Goal: Task Accomplishment & Management: Use online tool/utility

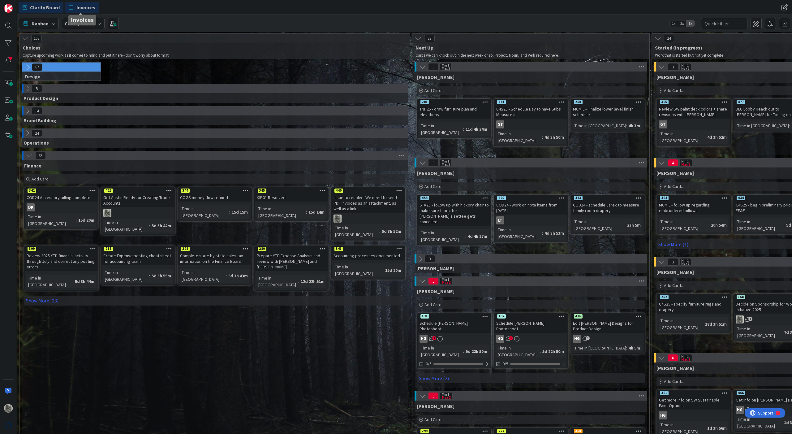
click at [78, 6] on span "Invoices" at bounding box center [85, 7] width 19 height 7
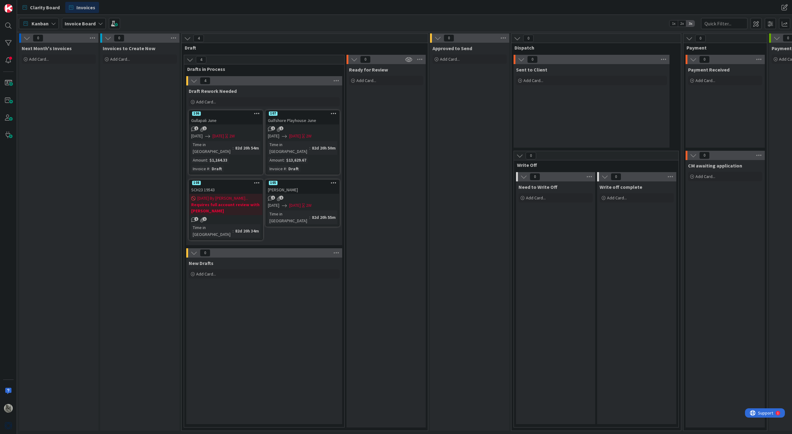
click at [335, 112] on icon at bounding box center [334, 113] width 6 height 4
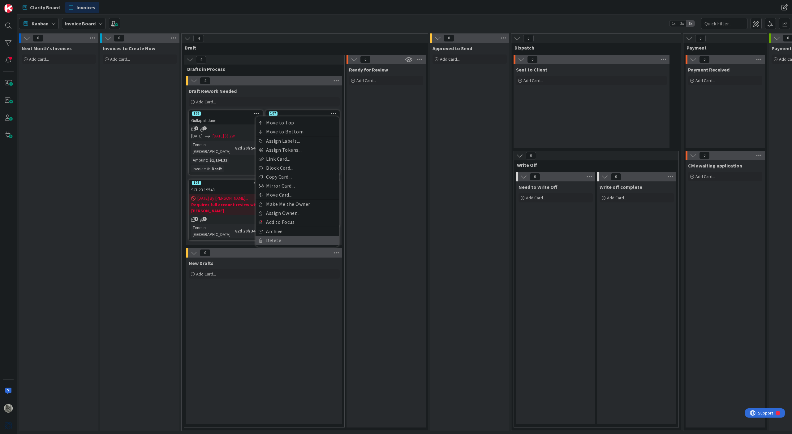
click at [275, 238] on link "Delete" at bounding box center [297, 240] width 84 height 9
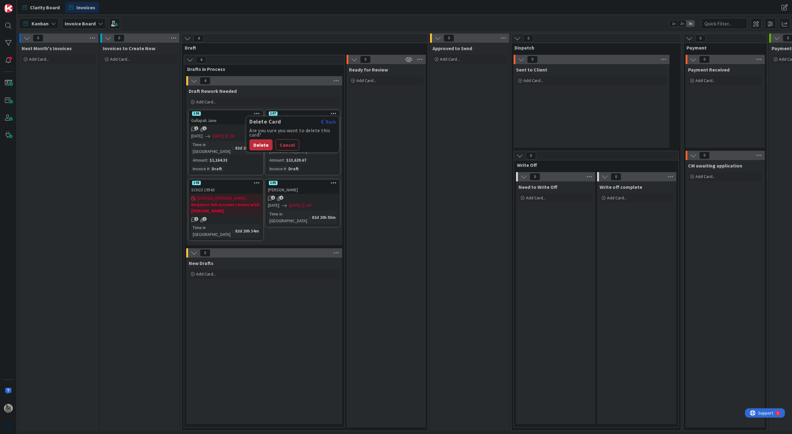
click at [258, 142] on button "Delete" at bounding box center [260, 144] width 23 height 11
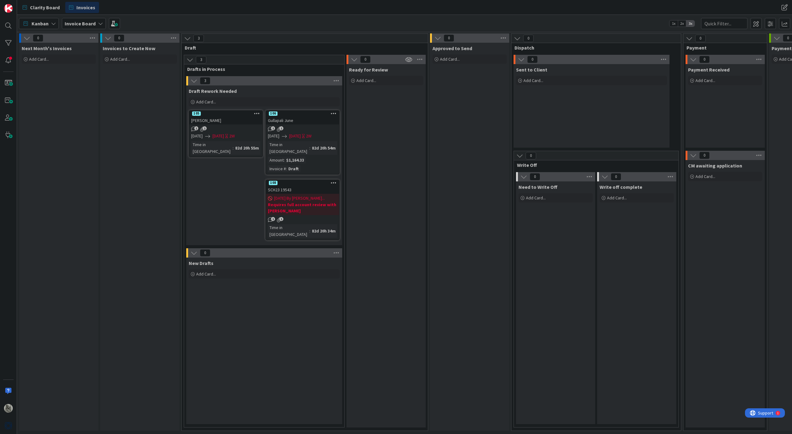
click at [333, 113] on icon at bounding box center [334, 113] width 6 height 4
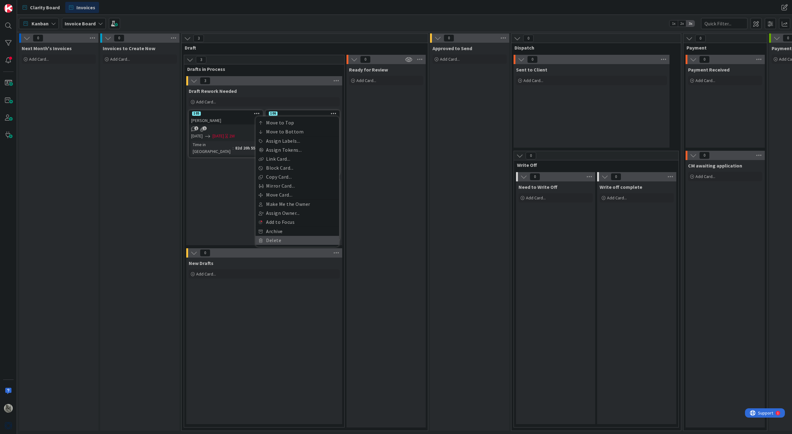
click at [268, 238] on link "Delete" at bounding box center [297, 240] width 84 height 9
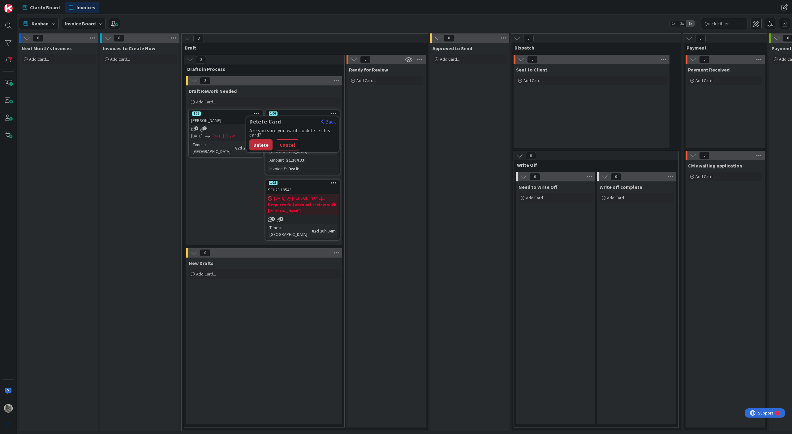
click at [258, 144] on button "Delete" at bounding box center [260, 144] width 23 height 11
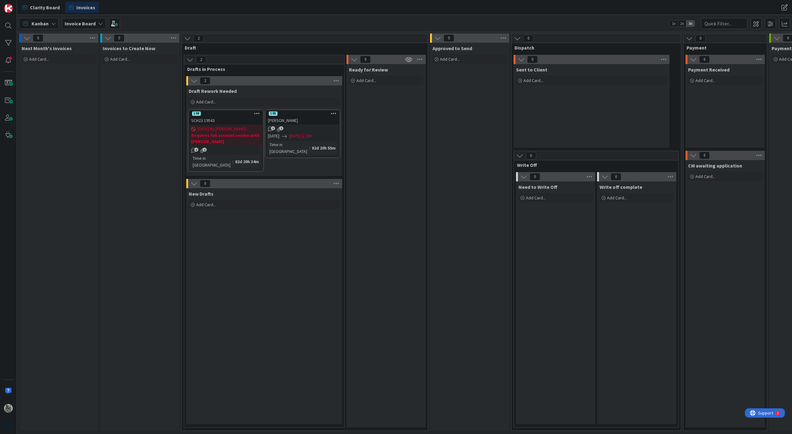
click at [334, 114] on icon at bounding box center [334, 113] width 6 height 4
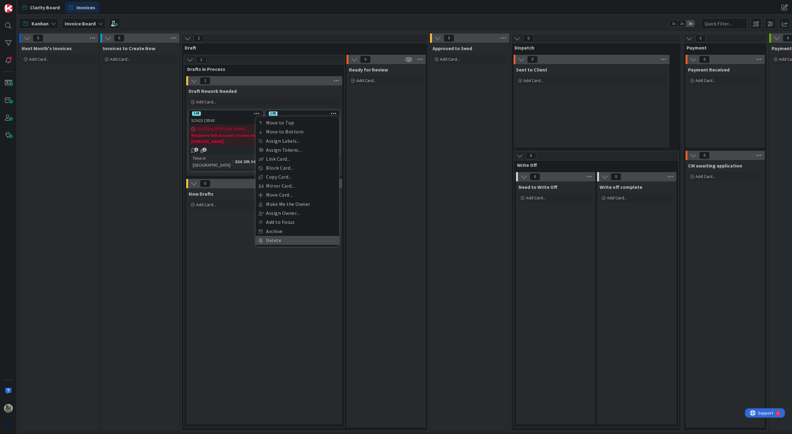
click at [274, 240] on link "Delete" at bounding box center [297, 240] width 84 height 9
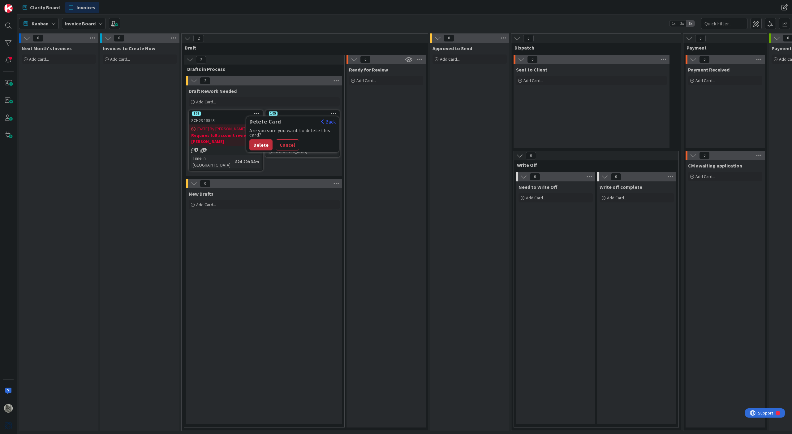
click at [263, 145] on button "Delete" at bounding box center [260, 144] width 23 height 11
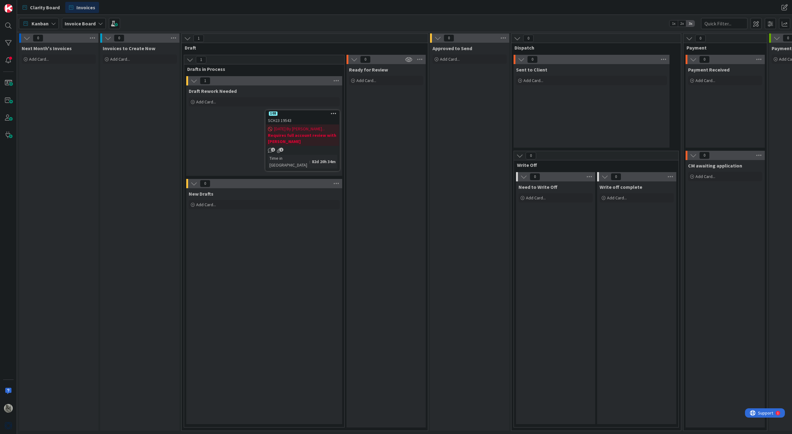
click at [335, 112] on icon at bounding box center [334, 113] width 6 height 4
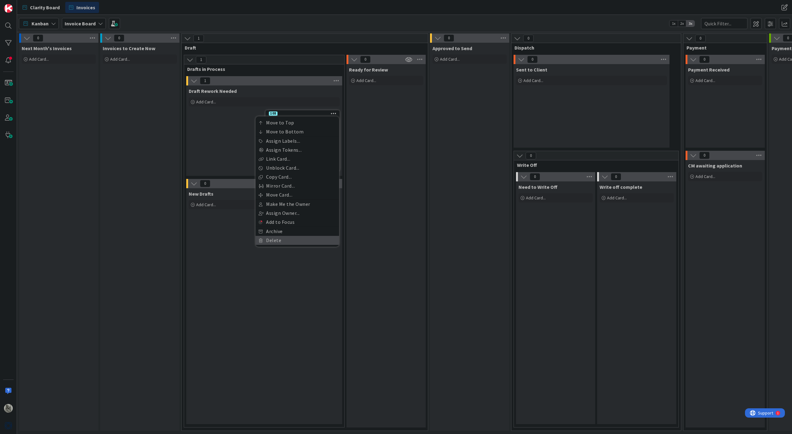
click at [277, 237] on link "Delete" at bounding box center [297, 240] width 84 height 9
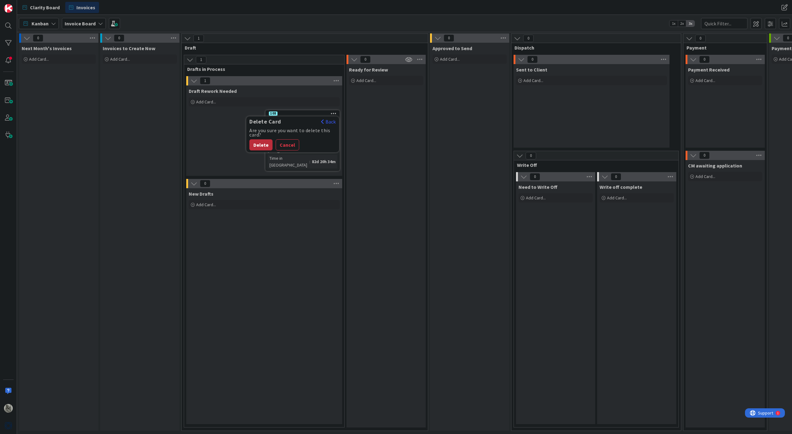
click at [263, 145] on button "Delete" at bounding box center [260, 144] width 23 height 11
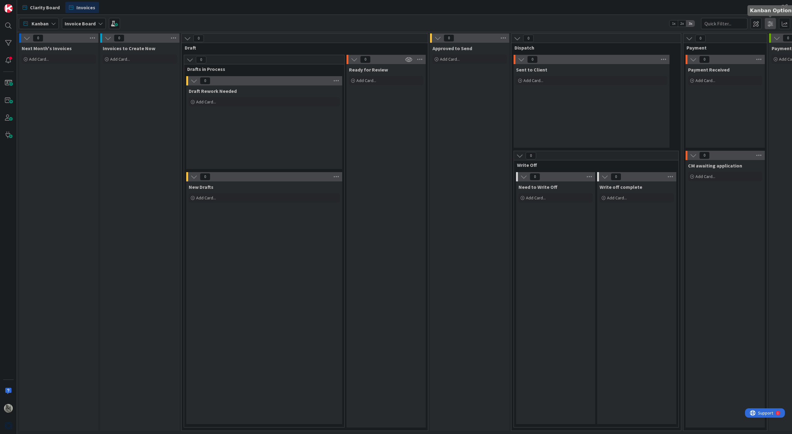
click at [769, 21] on span at bounding box center [770, 23] width 11 height 11
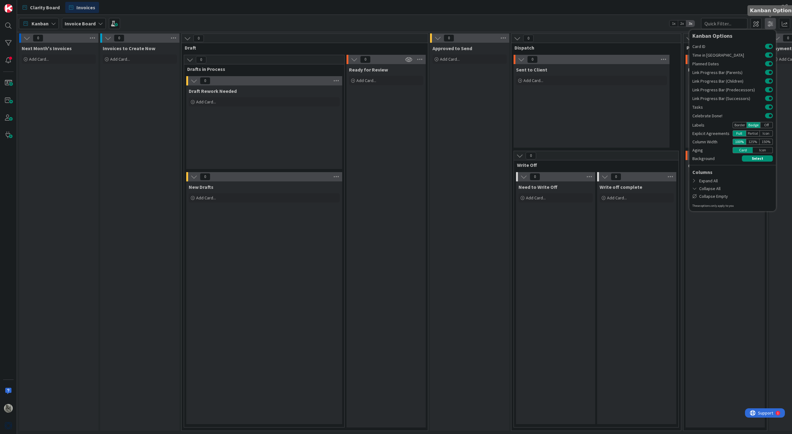
click at [769, 21] on span at bounding box center [770, 23] width 11 height 11
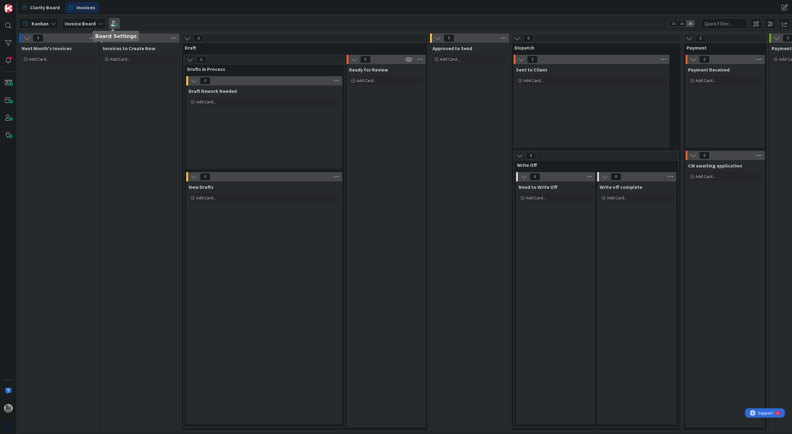
click at [114, 23] on span at bounding box center [114, 23] width 11 height 11
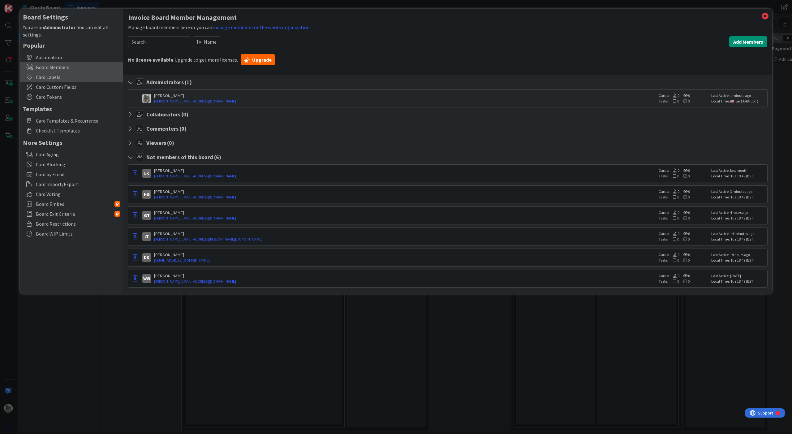
click at [54, 75] on div "Card Labels" at bounding box center [71, 77] width 103 height 10
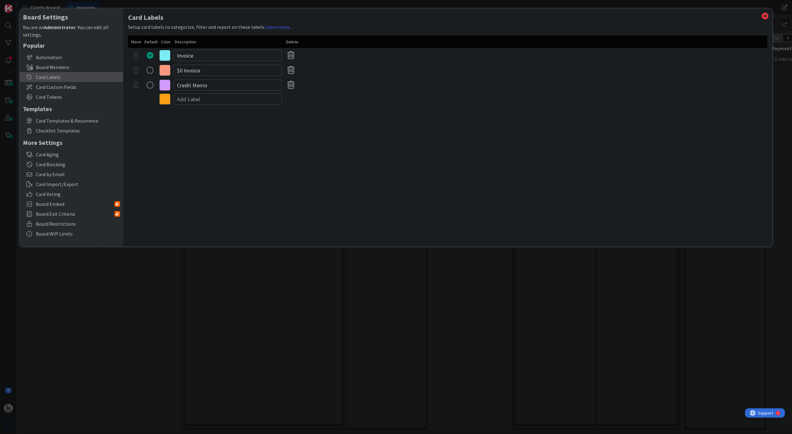
click at [165, 54] on icon at bounding box center [164, 55] width 11 height 11
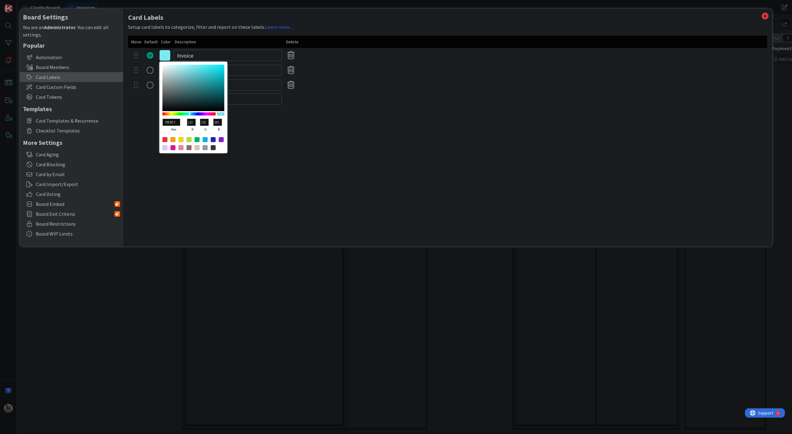
click at [189, 139] on div at bounding box center [188, 139] width 5 height 5
type input "BADE38"
type input "186"
type input "222"
type input "56"
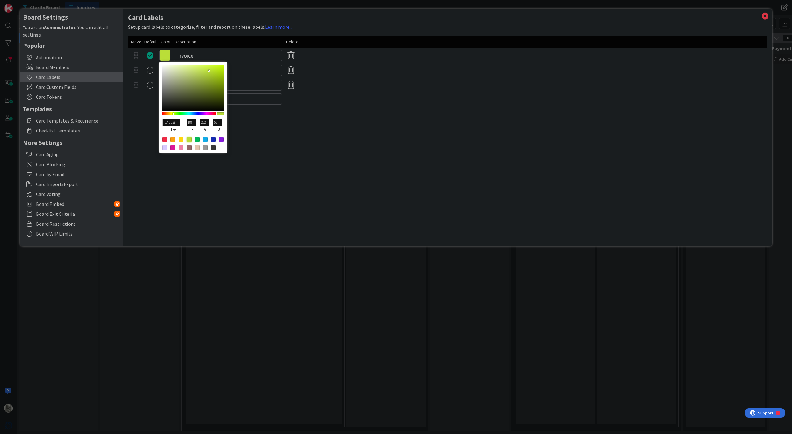
click at [293, 135] on div "Card Labels Setup card labels to categorize, filter and report on these labels.…" at bounding box center [447, 128] width 649 height 238
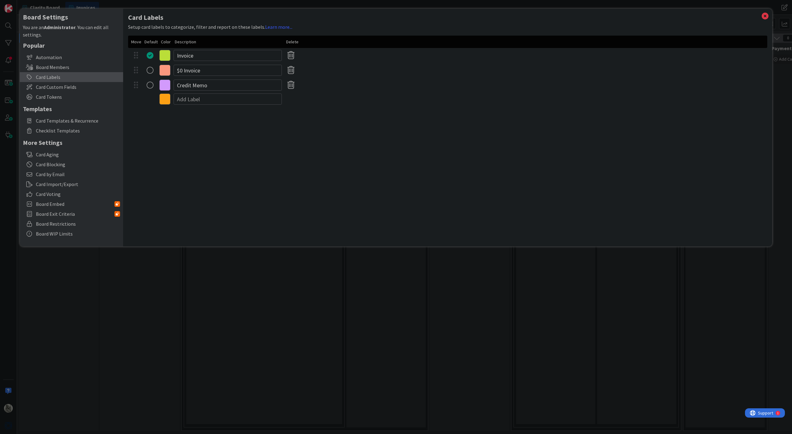
click at [165, 70] on icon at bounding box center [164, 70] width 11 height 11
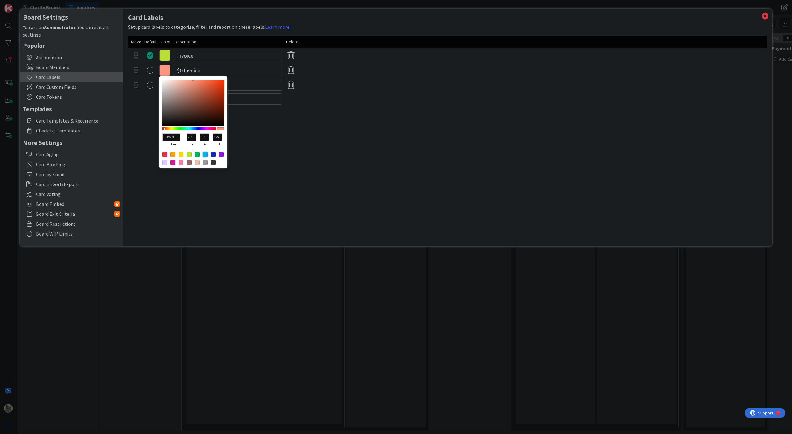
click at [204, 155] on div at bounding box center [205, 154] width 5 height 5
type input "13ADEA"
type input "19"
type input "173"
type input "234"
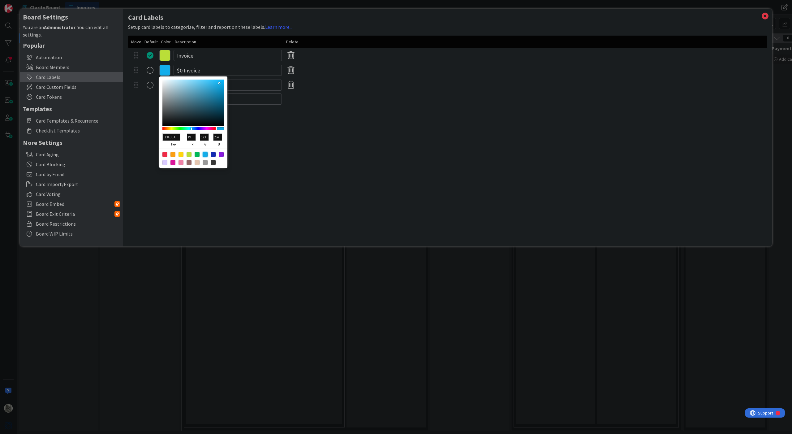
click at [279, 158] on div "Card Labels Setup card labels to categorize, filter and report on these labels.…" at bounding box center [447, 128] width 649 height 238
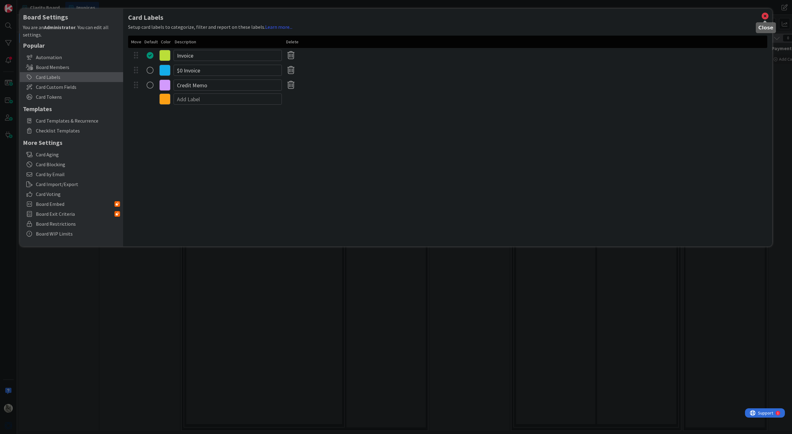
click at [766, 16] on icon at bounding box center [765, 16] width 8 height 9
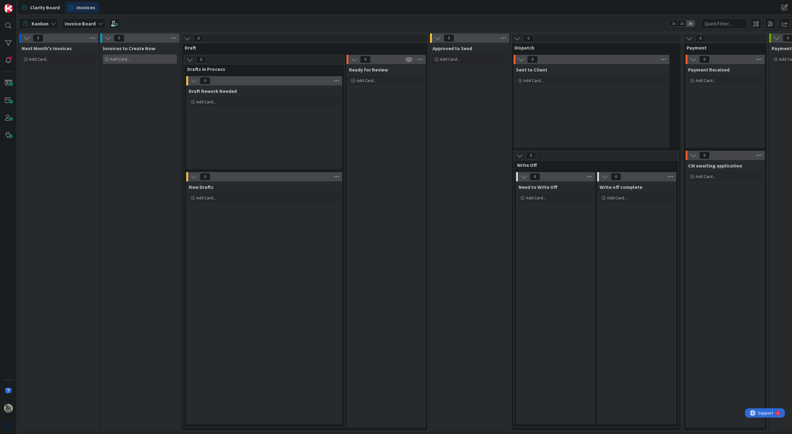
click at [122, 58] on span "Add Card..." at bounding box center [120, 59] width 20 height 6
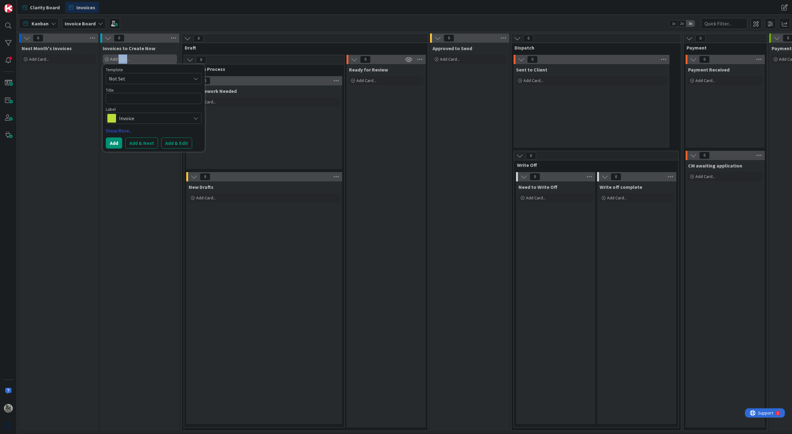
click at [122, 58] on span "Add Card..." at bounding box center [120, 59] width 20 height 6
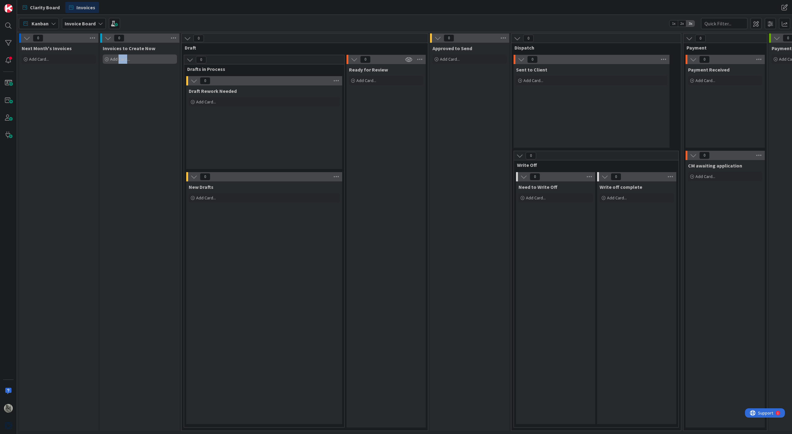
click at [122, 58] on span "Add Card..." at bounding box center [120, 59] width 20 height 6
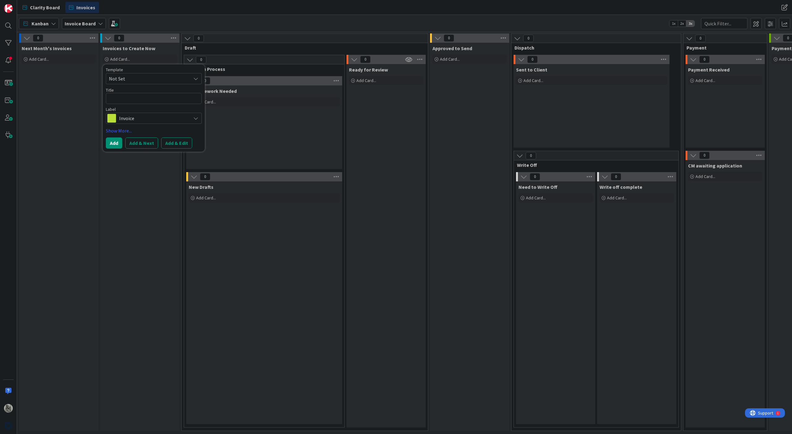
click at [140, 186] on div "Invoices to Create Now Add Card... Template Not Set Title 0 / 128 Label Invoice…" at bounding box center [139, 237] width 79 height 388
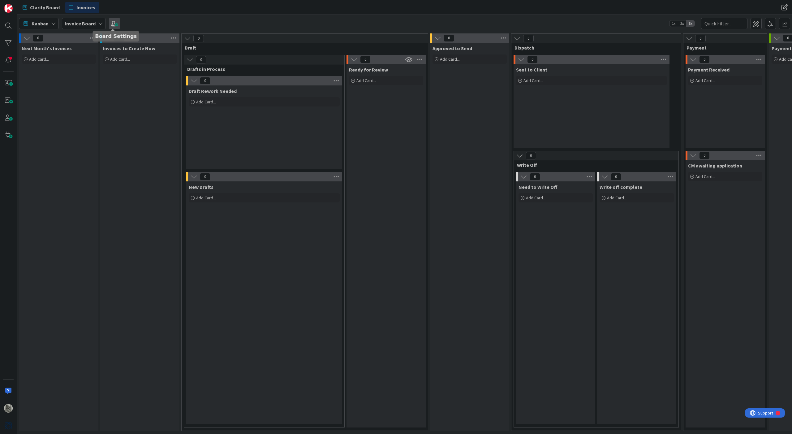
click at [114, 24] on span at bounding box center [114, 23] width 11 height 11
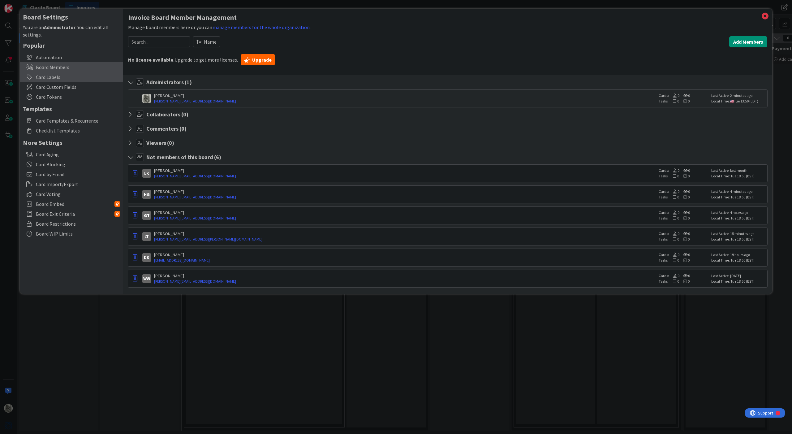
click at [38, 77] on div "Card Labels" at bounding box center [71, 77] width 103 height 10
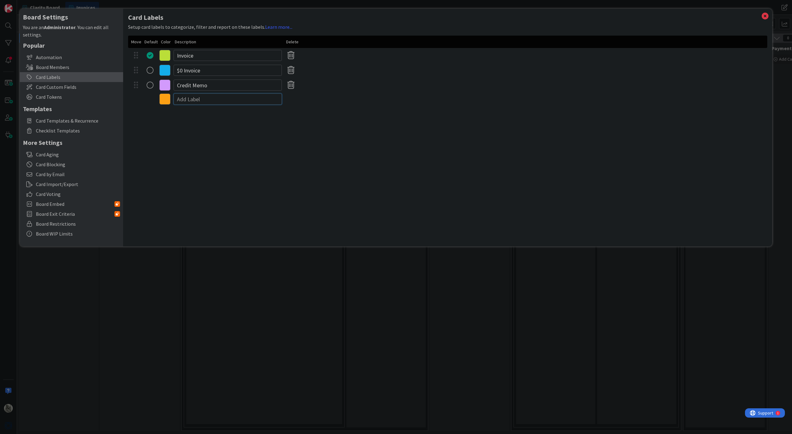
click at [194, 100] on input at bounding box center [228, 98] width 108 height 11
click at [167, 55] on icon at bounding box center [164, 55] width 11 height 11
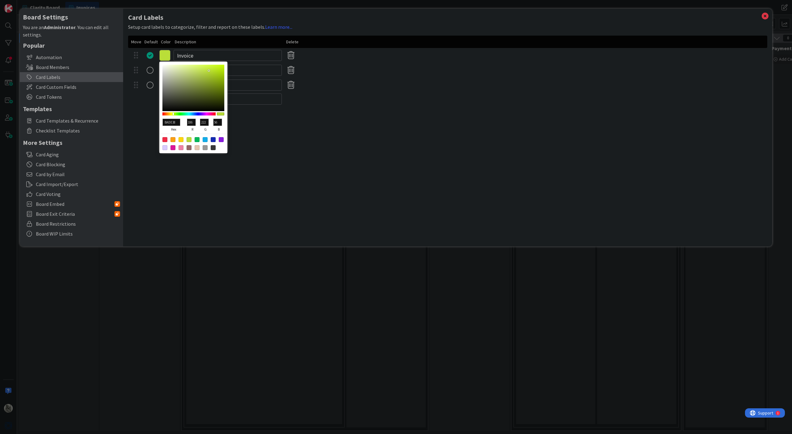
click at [196, 137] on div at bounding box center [197, 139] width 5 height 5
type input "00B858"
type input "0"
type input "184"
type input "88"
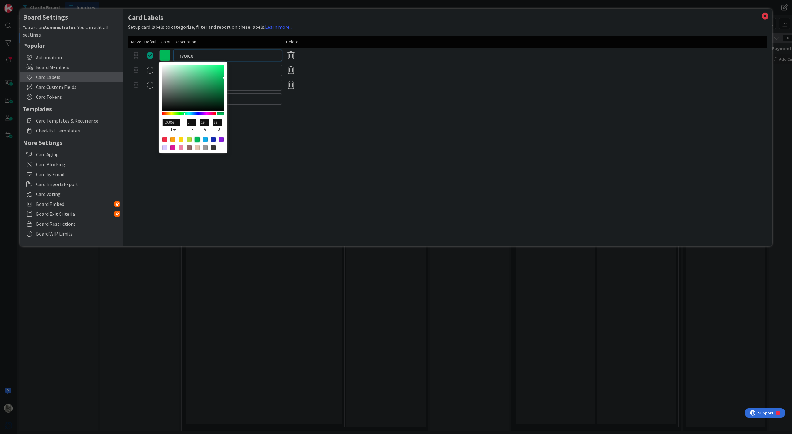
click at [177, 56] on input "Invoice" at bounding box center [228, 55] width 108 height 11
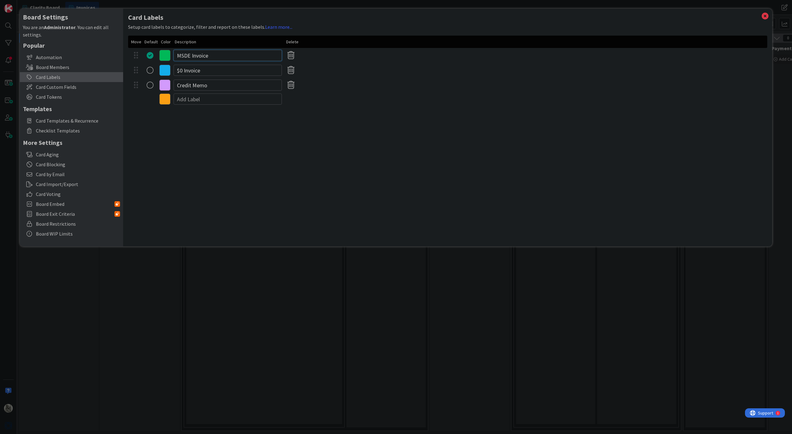
type input "MSDE Invoice"
click at [196, 97] on input at bounding box center [228, 98] width 108 height 11
type input "Time Invoice"
click at [196, 114] on input at bounding box center [228, 113] width 108 height 11
type input "Mixed Invoice"
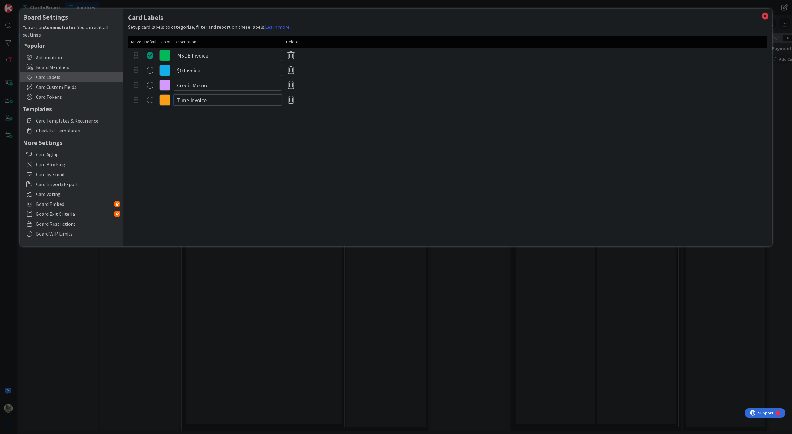
click at [209, 102] on input "Time Invoice" at bounding box center [228, 99] width 108 height 11
click at [189, 100] on input "Time Invoice" at bounding box center [228, 99] width 108 height 11
click at [192, 100] on input "Time & DF Invoice" at bounding box center [228, 99] width 108 height 11
type input "Time or DF Invoice"
click at [212, 130] on input at bounding box center [228, 128] width 108 height 11
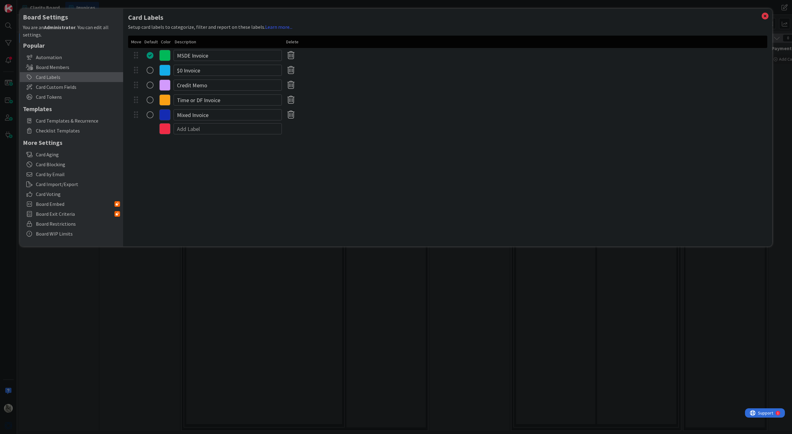
click at [165, 57] on icon at bounding box center [164, 55] width 11 height 11
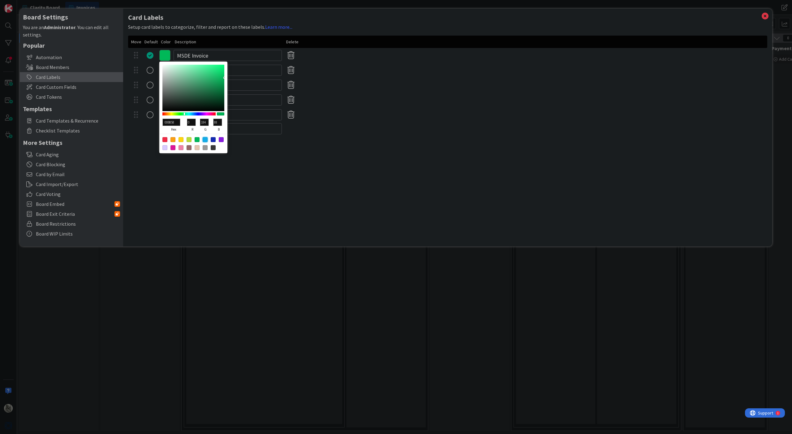
click at [205, 140] on div at bounding box center [205, 139] width 5 height 5
type input "13ADEA"
type input "19"
type input "173"
type input "234"
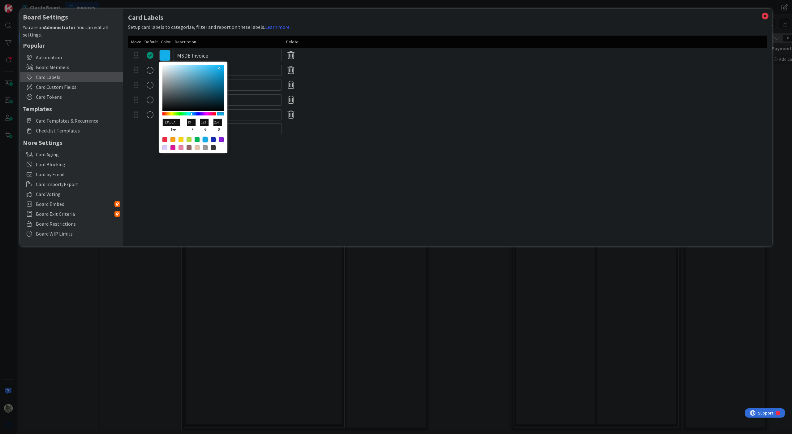
click at [257, 168] on div "Card Labels Setup card labels to categorize, filter and report on these labels.…" at bounding box center [447, 128] width 649 height 238
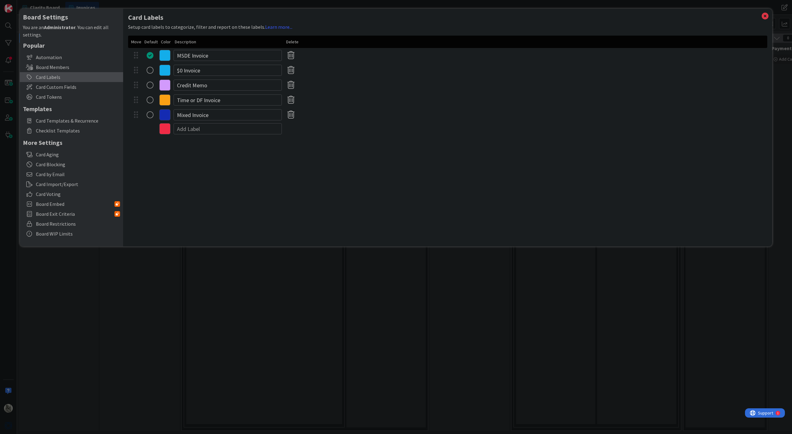
click at [165, 99] on icon at bounding box center [164, 99] width 11 height 11
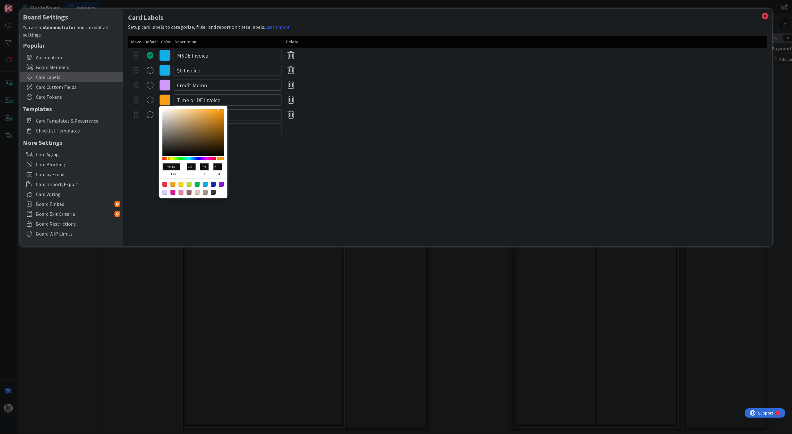
click at [181, 183] on div at bounding box center [180, 184] width 5 height 5
type input "FFD60F"
type input "255"
type input "214"
type input "15"
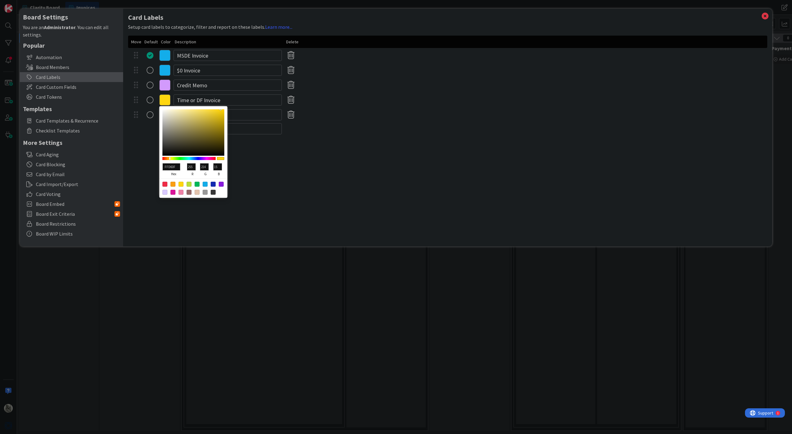
click at [250, 176] on div "Card Labels Setup card labels to categorize, filter and report on these labels.…" at bounding box center [447, 128] width 649 height 238
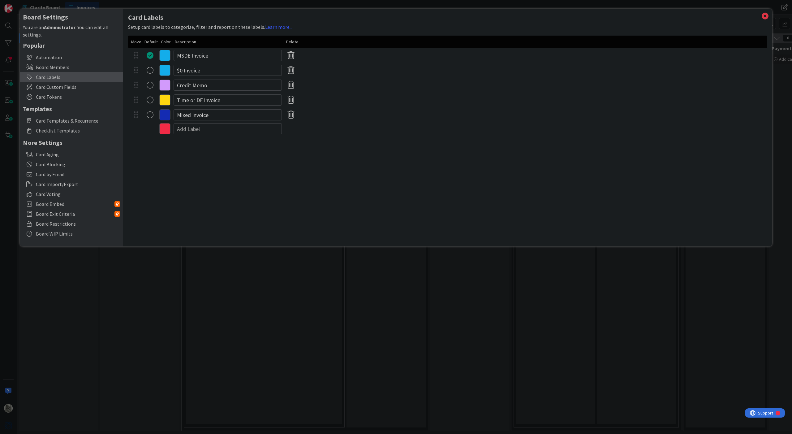
click at [167, 118] on icon at bounding box center [164, 114] width 11 height 11
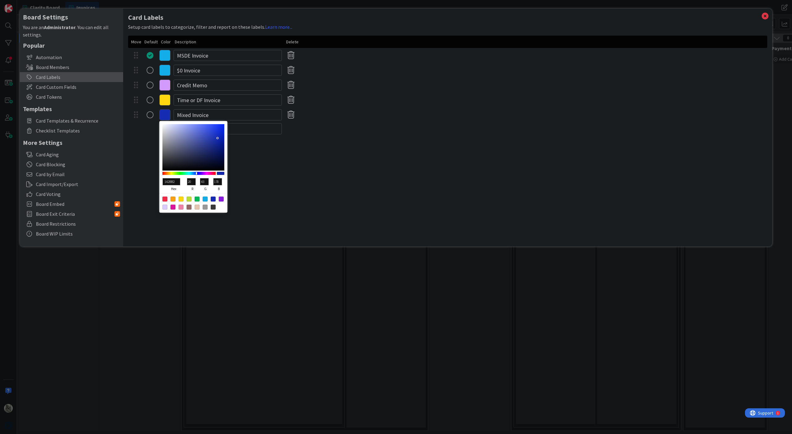
click at [197, 198] on div at bounding box center [197, 198] width 5 height 5
type input "00B858"
type input "0"
type input "184"
type input "88"
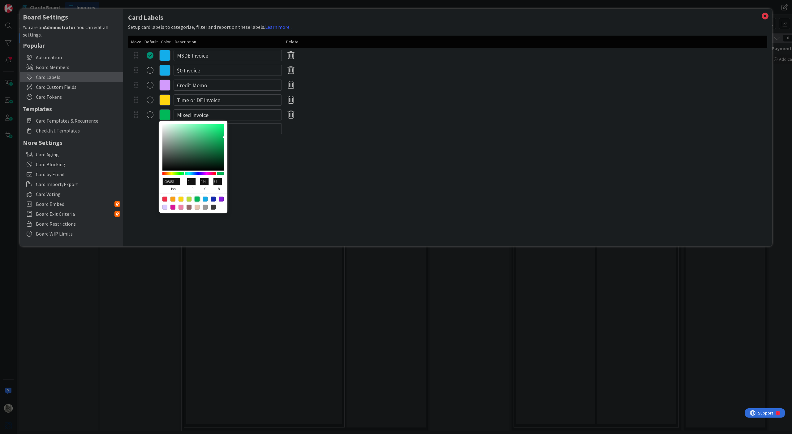
click at [282, 181] on div "Card Labels Setup card labels to categorize, filter and report on these labels.…" at bounding box center [447, 128] width 649 height 238
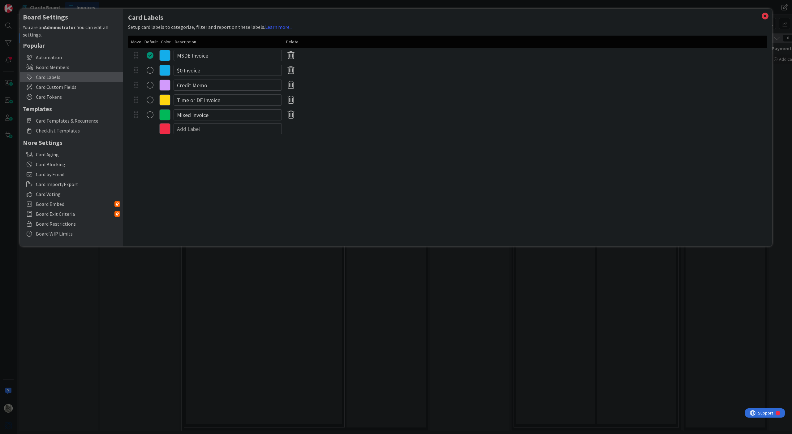
click at [164, 71] on icon at bounding box center [164, 70] width 11 height 11
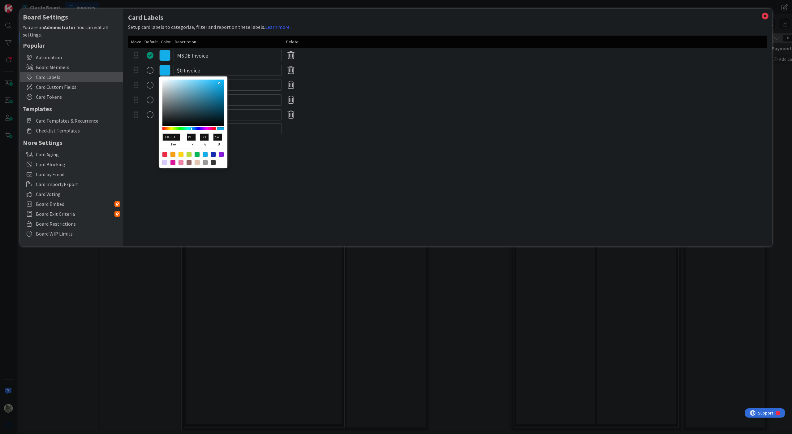
click at [285, 169] on div "Card Labels Setup card labels to categorize, filter and report on these labels.…" at bounding box center [447, 128] width 649 height 238
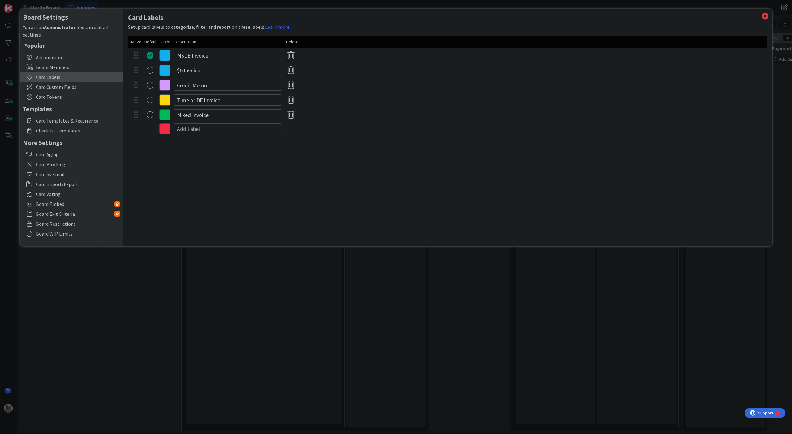
click at [165, 70] on icon at bounding box center [164, 70] width 11 height 11
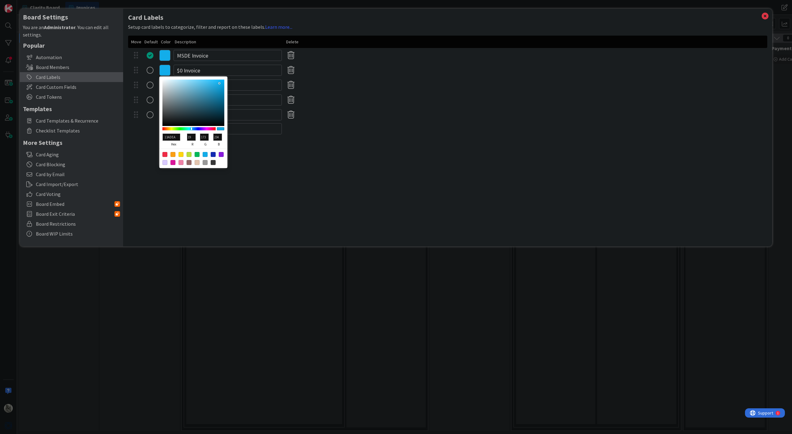
click at [221, 155] on div at bounding box center [221, 154] width 5 height 5
type input "881BDD"
type input "136"
type input "27"
type input "221"
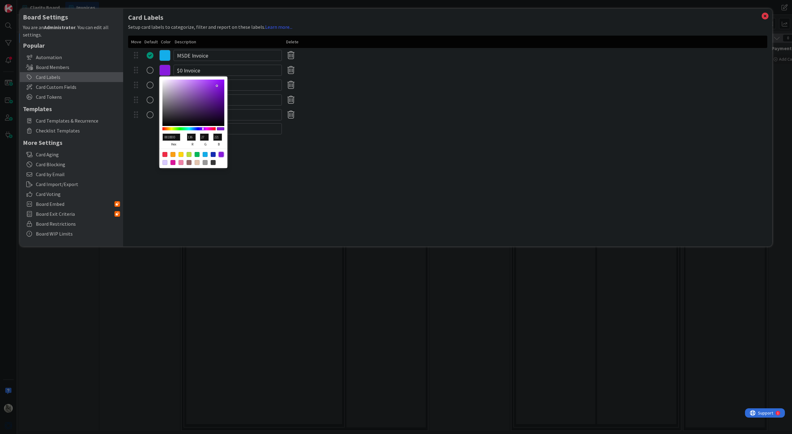
click at [257, 162] on div "Card Labels Setup card labels to categorize, filter and report on these labels.…" at bounding box center [447, 128] width 649 height 238
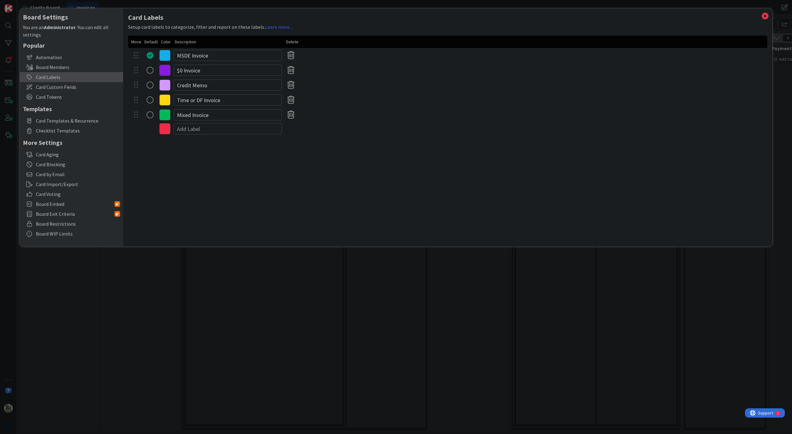
click at [166, 87] on icon at bounding box center [164, 84] width 11 height 11
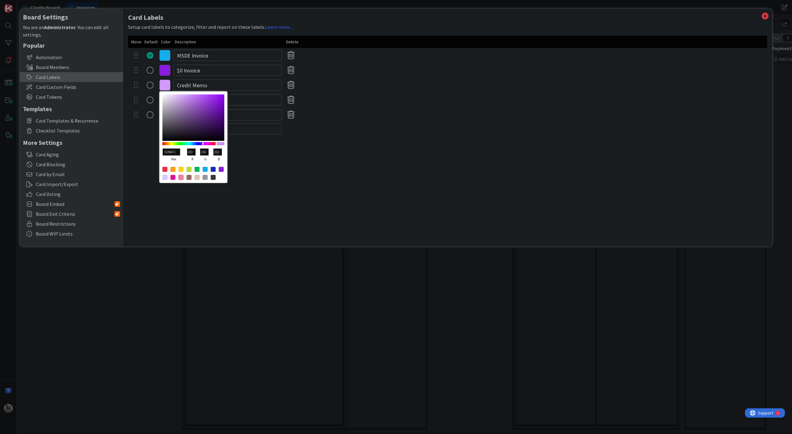
click at [181, 178] on div at bounding box center [180, 177] width 5 height 5
type input "EF81A6"
type input "239"
type input "129"
type input "166"
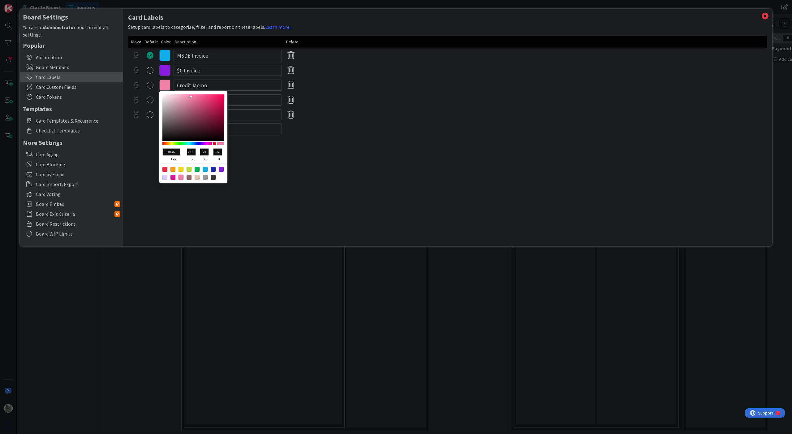
click at [278, 182] on div "Card Labels Setup card labels to categorize, filter and report on these labels.…" at bounding box center [447, 128] width 649 height 238
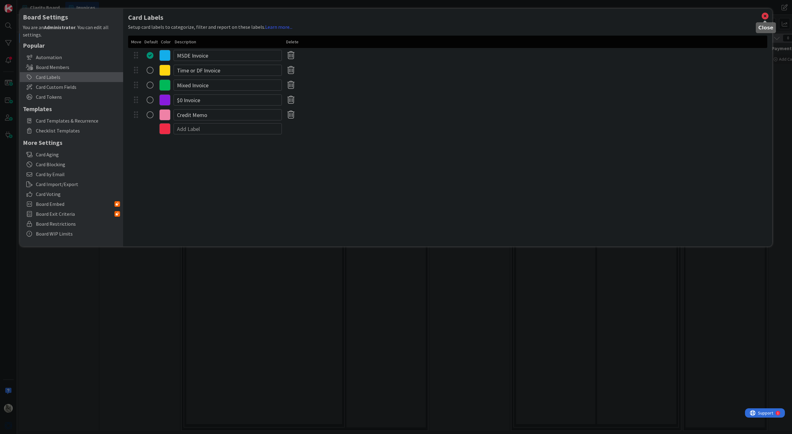
click at [764, 16] on icon at bounding box center [765, 16] width 8 height 9
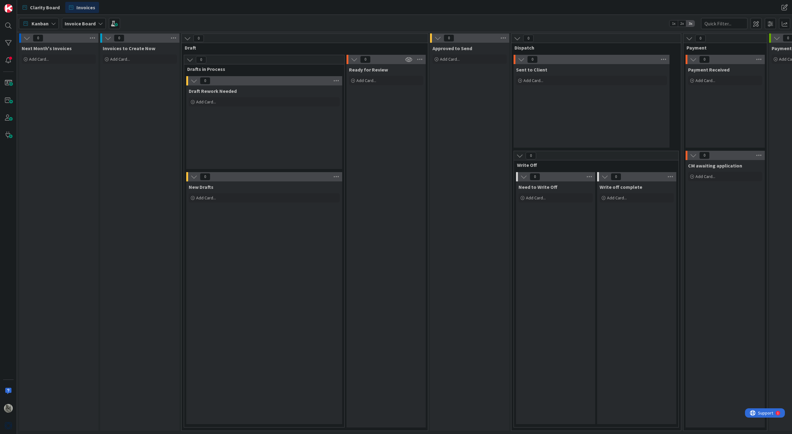
click at [119, 60] on span "Add Card..." at bounding box center [120, 59] width 20 height 6
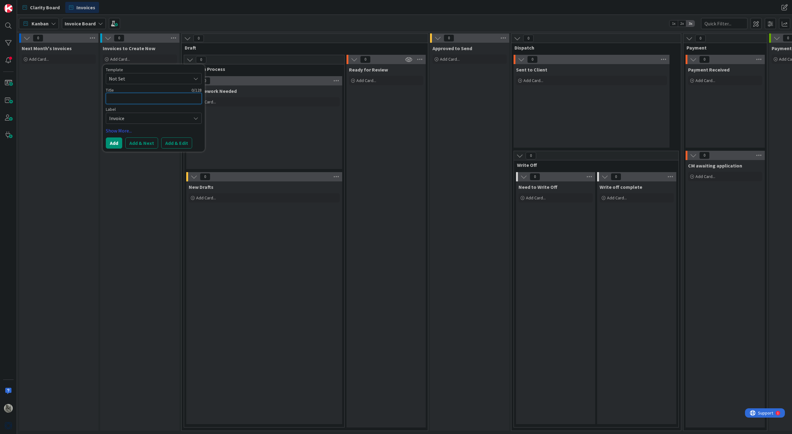
paste textarea "[PERSON_NAME] - 18.25/44.25"
type textarea "x"
type textarea "[PERSON_NAME] - 18.25/44.25"
click at [112, 132] on link "Show More..." at bounding box center [154, 130] width 96 height 7
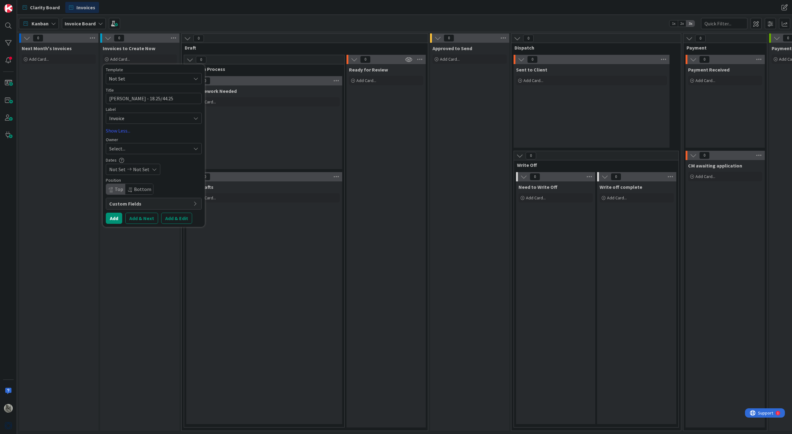
click at [126, 148] on div "Select..." at bounding box center [150, 148] width 82 height 7
click at [136, 178] on span "[PERSON_NAME]" at bounding box center [145, 176] width 30 height 9
click at [133, 148] on span "[PERSON_NAME]" at bounding box center [137, 148] width 37 height 7
click at [112, 176] on span at bounding box center [111, 176] width 5 height 9
click at [149, 119] on span "Invoice" at bounding box center [148, 118] width 79 height 9
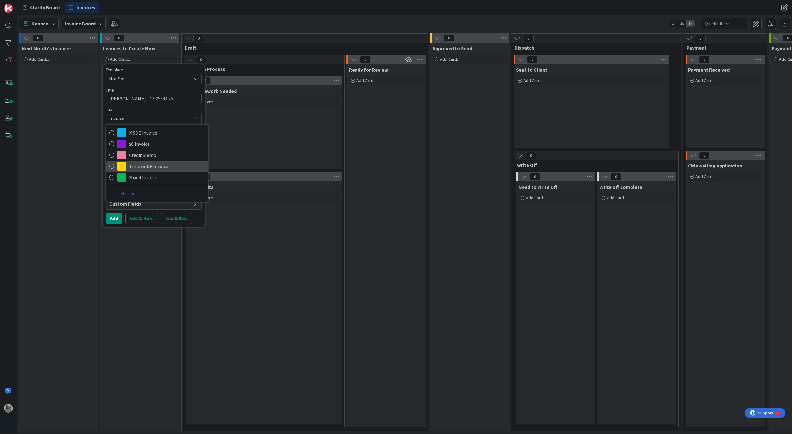
click at [148, 164] on span "Time or DF Invoice" at bounding box center [166, 165] width 75 height 9
type textarea "x"
click at [143, 218] on button "Add & Next" at bounding box center [141, 217] width 33 height 11
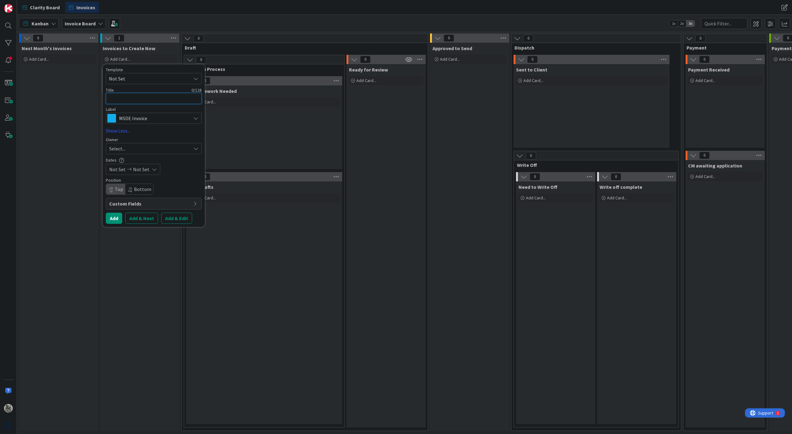
click at [129, 101] on textarea at bounding box center [154, 98] width 96 height 11
paste textarea "[PERSON_NAME] - 1/1"
type textarea "x"
type textarea "[PERSON_NAME] - 1/1"
click at [130, 115] on span "MSDE Invoice" at bounding box center [153, 118] width 69 height 9
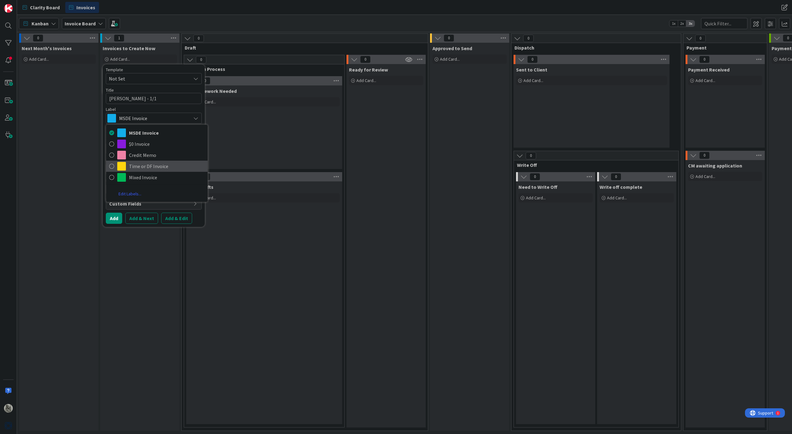
click at [136, 167] on span "Time or DF Invoice" at bounding box center [166, 165] width 75 height 9
type textarea "x"
click at [140, 218] on button "Add & Next" at bounding box center [141, 217] width 33 height 11
click at [137, 98] on textarea at bounding box center [154, 98] width 96 height 11
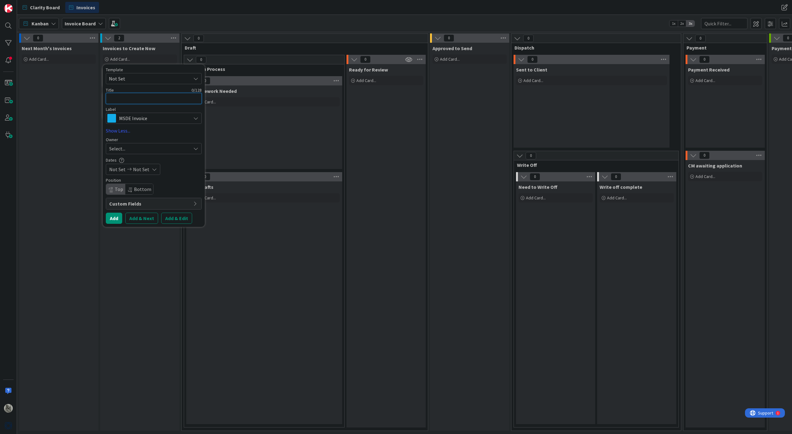
paste textarea "[PERSON_NAME] - 1/5"
type textarea "x"
type textarea "[PERSON_NAME] - 1/5"
click at [147, 116] on span "MSDE Invoice" at bounding box center [153, 118] width 69 height 9
click at [139, 164] on span "Time or DF Invoice" at bounding box center [166, 165] width 75 height 9
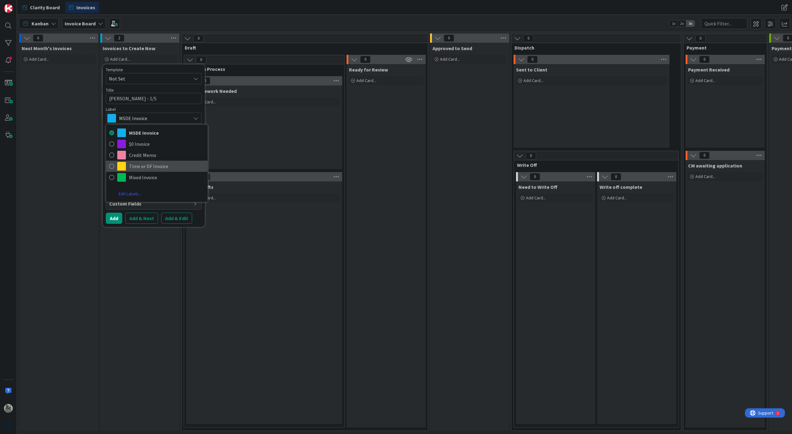
type textarea "x"
click at [140, 218] on button "Add & Next" at bounding box center [141, 217] width 33 height 11
click at [130, 99] on textarea at bounding box center [154, 98] width 96 height 11
paste textarea "[PERSON_NAME] - .75/3.25"
type textarea "x"
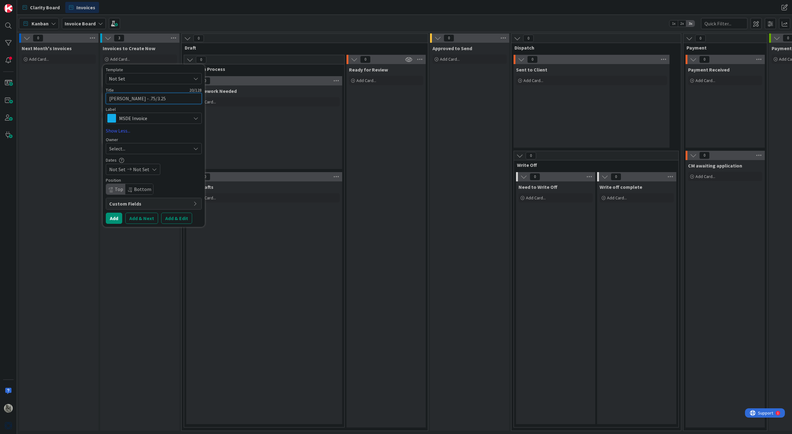
type textarea "[PERSON_NAME] - .75/3.25"
click at [144, 118] on span "MSDE Invoice" at bounding box center [153, 118] width 69 height 9
click at [143, 165] on span "Time or DF Invoice" at bounding box center [166, 165] width 75 height 9
click at [112, 219] on button "Add" at bounding box center [114, 217] width 16 height 11
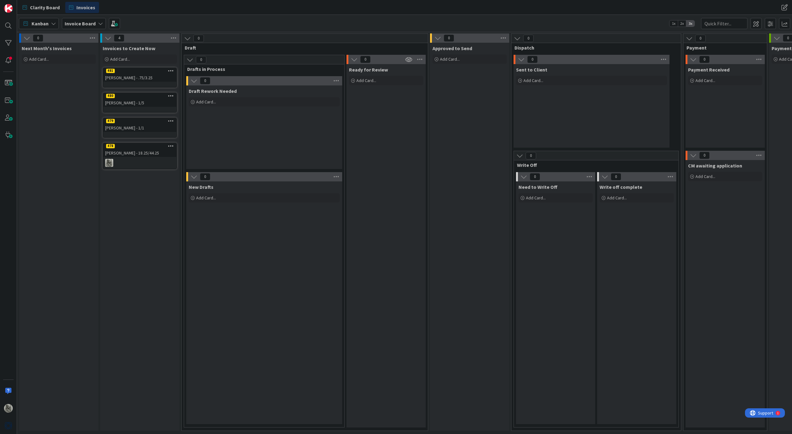
click at [173, 147] on icon at bounding box center [171, 146] width 6 height 4
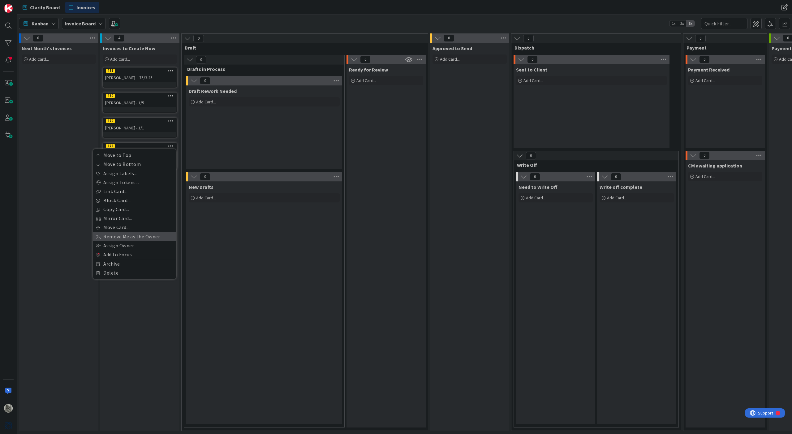
click at [119, 237] on link "Remove Me as the Owner" at bounding box center [135, 236] width 84 height 9
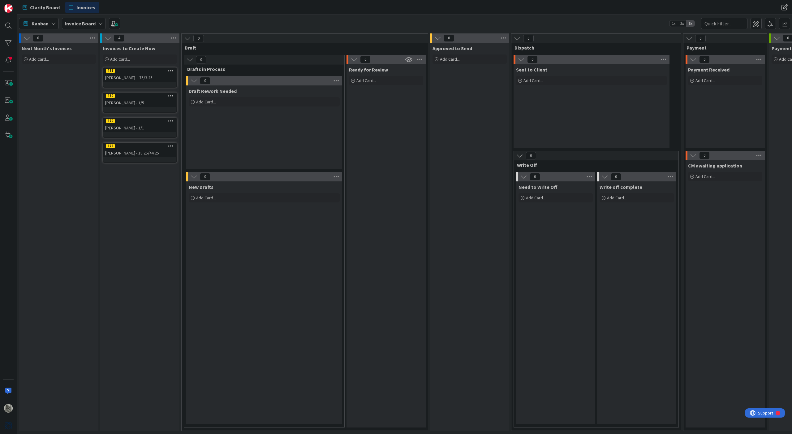
click at [145, 206] on div "Invoices to Create Now Add Card... Template Not Set Title 0 / 128 Label MSDE In…" at bounding box center [139, 237] width 79 height 388
click at [148, 74] on div "[PERSON_NAME] - .75/3.25" at bounding box center [139, 78] width 73 height 8
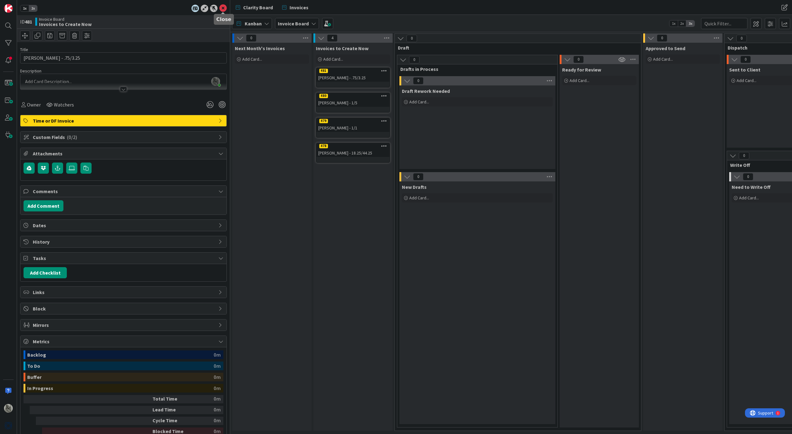
click at [223, 7] on icon at bounding box center [222, 8] width 7 height 7
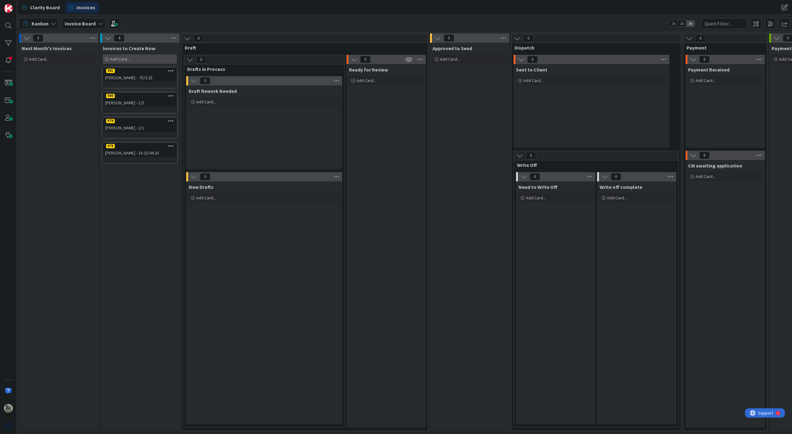
click at [120, 59] on span "Add Card..." at bounding box center [120, 59] width 20 height 6
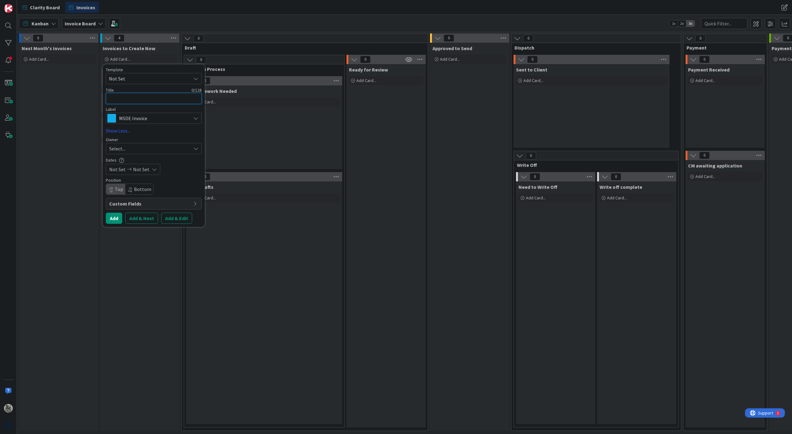
paste textarea "[PERSON_NAME] 7/7"
type textarea "x"
type textarea "[PERSON_NAME] 7/7"
click at [132, 119] on span "MSDE Invoice" at bounding box center [153, 118] width 69 height 9
click at [134, 167] on span "Time or DF Invoice" at bounding box center [166, 165] width 75 height 9
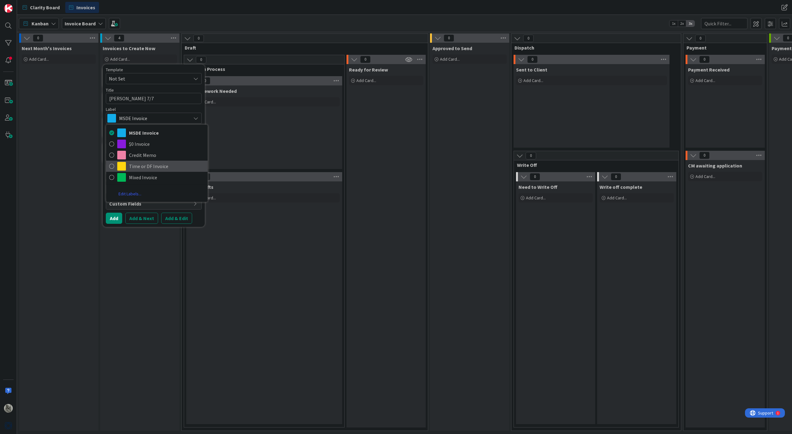
type textarea "x"
click at [178, 216] on button "Add & Edit" at bounding box center [176, 217] width 31 height 11
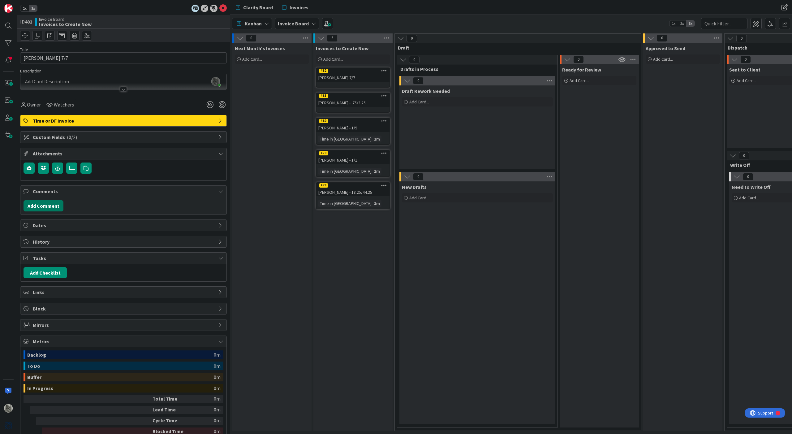
click at [49, 206] on button "Add Comment" at bounding box center [44, 205] width 40 height 11
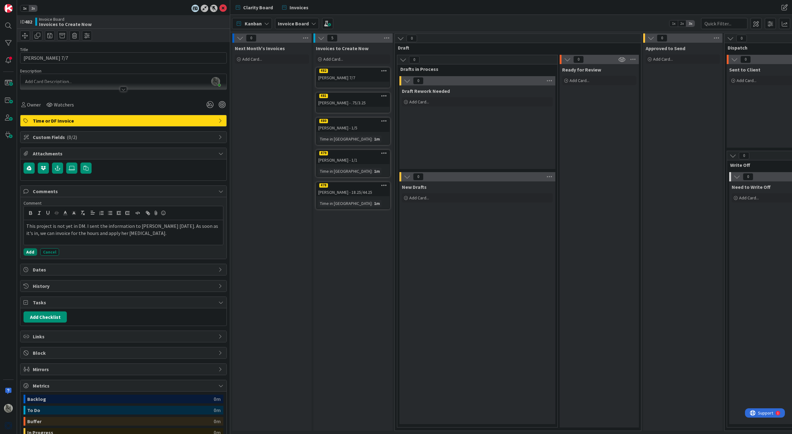
click at [32, 253] on button "Add" at bounding box center [31, 251] width 14 height 7
